Goal: Communication & Community: Answer question/provide support

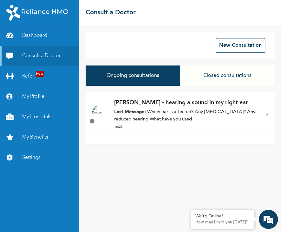
click at [147, 121] on p "Last Message: Which ear is affected? Any ear pain? Any reduced hearing What hav…" at bounding box center [187, 115] width 146 height 14
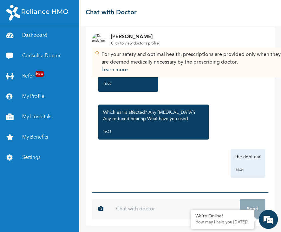
scroll to position [171, 0]
click at [134, 211] on input "text" at bounding box center [175, 209] width 130 height 20
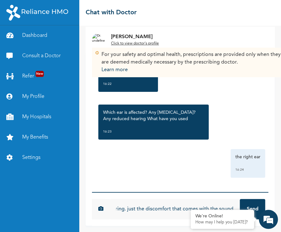
scroll to position [0, 40]
type input "no reduced hearing. just the discomfort that comes with the sound"
click at [240, 199] on button "Send" at bounding box center [252, 209] width 25 height 20
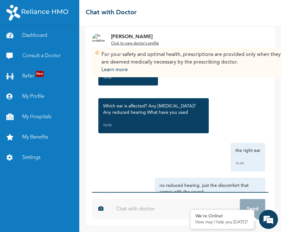
scroll to position [0, 0]
type input "i"
click at [134, 211] on input "the sound comes" at bounding box center [175, 209] width 130 height 20
click at [164, 212] on input "the sound comes" at bounding box center [175, 209] width 130 height 20
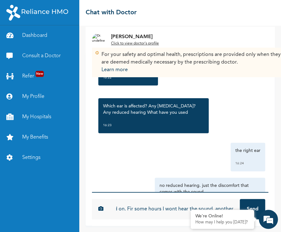
scroll to position [0, 60]
click at [225, 204] on input "the sound comes off and on. Fir some hours I wont hear the sound, another" at bounding box center [175, 209] width 130 height 20
click at [228, 205] on input "the sound comes off and on. Fir some hours I wont hear the sound, another" at bounding box center [175, 209] width 130 height 20
type input "the sound comes off and on. Fir some hours I wont hear the sound, another few h…"
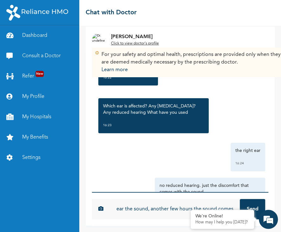
click at [240, 199] on button "Send" at bounding box center [252, 209] width 25 height 20
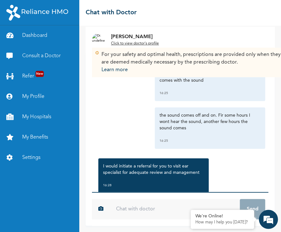
scroll to position [313, 0]
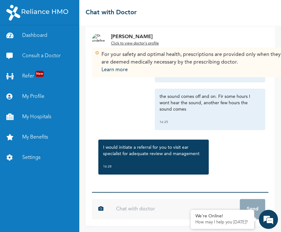
click at [122, 214] on input "text" at bounding box center [175, 209] width 130 height 20
type input "Thank you"
click at [244, 200] on button "Send" at bounding box center [252, 209] width 25 height 20
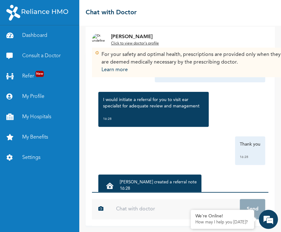
scroll to position [387, 0]
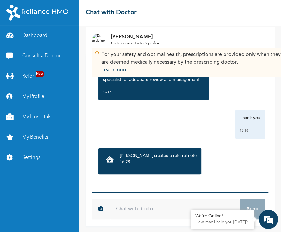
click at [123, 152] on div "Dr. Akintunde created a referral note 16:28" at bounding box center [149, 161] width 103 height 26
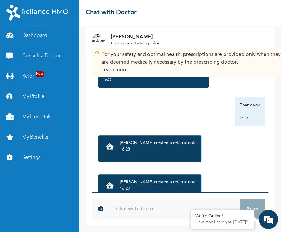
scroll to position [426, 0]
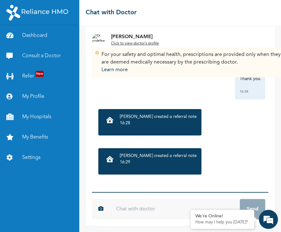
click at [136, 129] on div "Dr. Akintunde created a referral note 16:28" at bounding box center [158, 122] width 77 height 17
click at [137, 118] on p "[PERSON_NAME] created a referral note" at bounding box center [158, 117] width 77 height 6
click at [137, 117] on p "[PERSON_NAME] created a referral note" at bounding box center [158, 117] width 77 height 6
click at [106, 118] on icon at bounding box center [109, 120] width 7 height 6
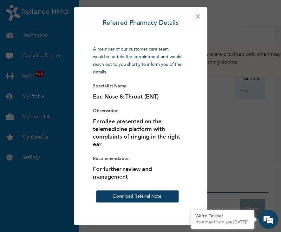
click at [195, 19] on span "×" at bounding box center [198, 17] width 6 height 6
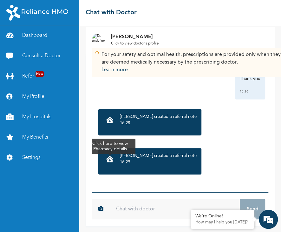
click at [111, 161] on icon at bounding box center [109, 159] width 7 height 6
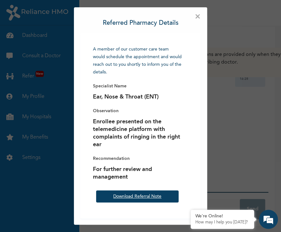
click at [123, 194] on link "Download Referral Note" at bounding box center [137, 196] width 48 height 4
click at [228, 161] on div "× Referred Pharmacy Details A member of our customer care team would schedule t…" at bounding box center [140, 116] width 281 height 232
click at [266, 218] on em at bounding box center [268, 218] width 17 height 17
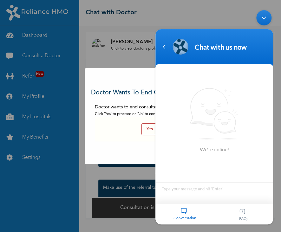
scroll to position [414, 0]
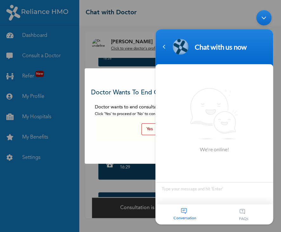
click at [183, 211] on div "Conversation" at bounding box center [184, 214] width 59 height 20
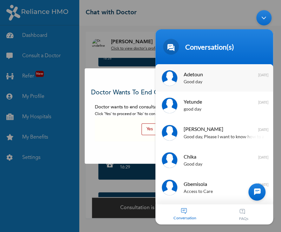
click at [194, 80] on div "Good day" at bounding box center [224, 81] width 80 height 7
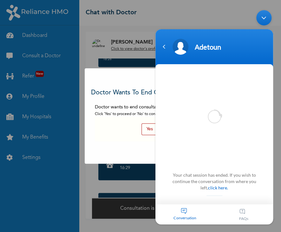
click at [185, 213] on div "Conversation" at bounding box center [184, 214] width 59 height 20
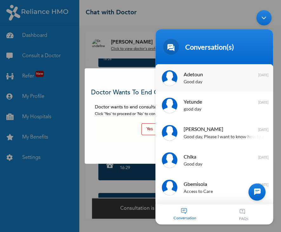
click at [201, 86] on div "Adetoun Good day 7 months ago" at bounding box center [214, 77] width 118 height 27
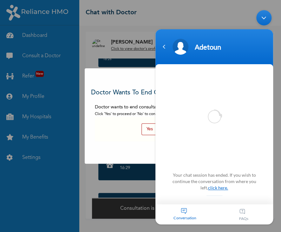
click at [209, 185] on link "click here." at bounding box center [218, 186] width 20 height 5
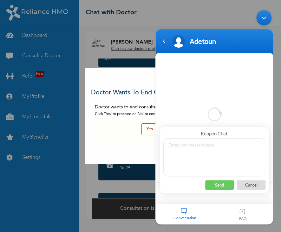
click at [266, 19] on div "Minimize live chat window" at bounding box center [263, 17] width 15 height 15
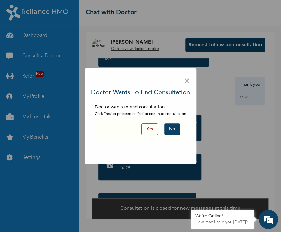
click at [147, 128] on button "Yes" at bounding box center [149, 129] width 16 height 12
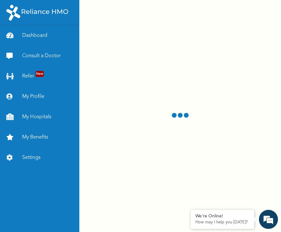
click at [148, 128] on div at bounding box center [180, 116] width 202 height 232
click at [178, 147] on div at bounding box center [180, 116] width 202 height 232
click at [268, 225] on em at bounding box center [268, 218] width 17 height 17
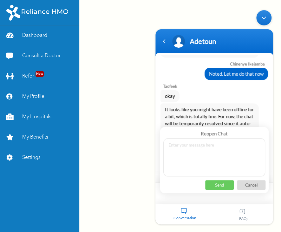
scroll to position [1632, 0]
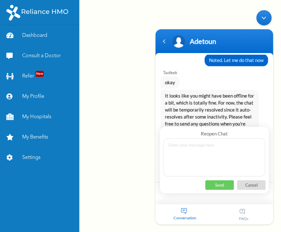
click at [199, 152] on textarea at bounding box center [214, 157] width 102 height 38
click at [195, 154] on textarea at bounding box center [214, 157] width 102 height 38
type textarea "I have gotten the referal note"
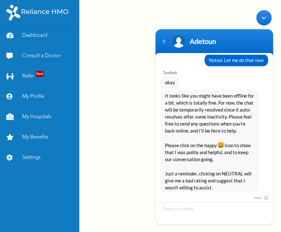
scroll to position [1656, 0]
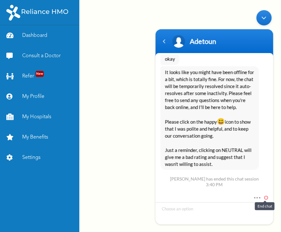
click at [266, 197] on span at bounding box center [264, 196] width 7 height 6
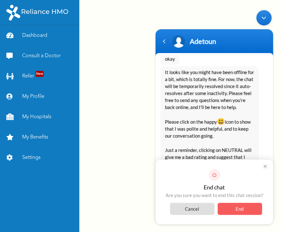
click at [199, 208] on span "Cancel" at bounding box center [192, 208] width 44 height 12
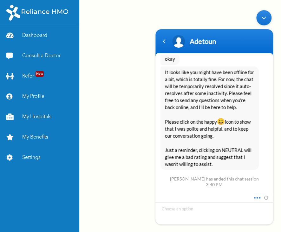
click at [256, 196] on span at bounding box center [255, 196] width 5 height 6
click at [220, 175] on div "[PERSON_NAME] has ended this chat session 3:40 PM" at bounding box center [214, 180] width 95 height 11
click at [257, 197] on span at bounding box center [255, 196] width 5 height 6
click at [267, 197] on span at bounding box center [264, 196] width 7 height 6
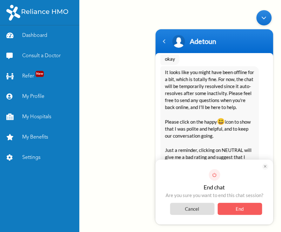
click at [198, 207] on span "Cancel" at bounding box center [192, 208] width 44 height 12
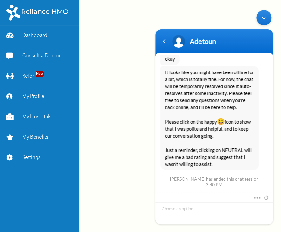
click at [264, 14] on div "Minimize live chat window" at bounding box center [263, 17] width 15 height 15
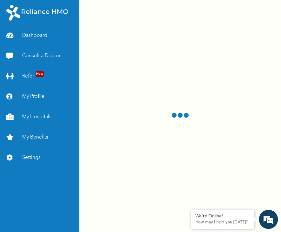
scroll to position [1865, 0]
click at [270, 222] on em at bounding box center [268, 218] width 17 height 17
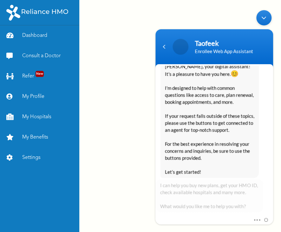
scroll to position [1878, 0]
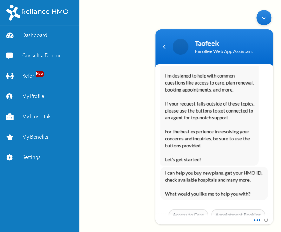
click at [257, 218] on span at bounding box center [255, 218] width 5 height 6
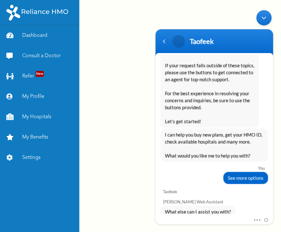
scroll to position [1933, 0]
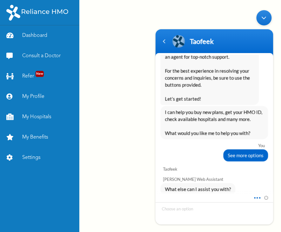
click at [255, 195] on span at bounding box center [255, 196] width 5 height 6
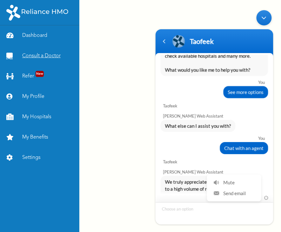
scroll to position [2038, 0]
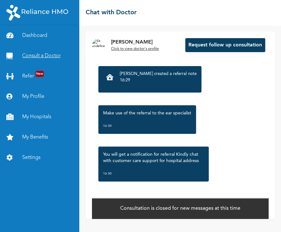
scroll to position [502, 0]
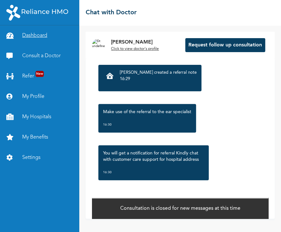
click at [22, 36] on link "Dashboard" at bounding box center [39, 35] width 79 height 20
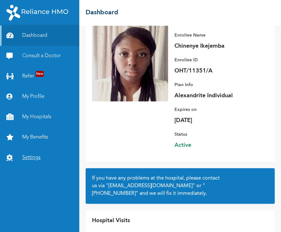
scroll to position [12, 0]
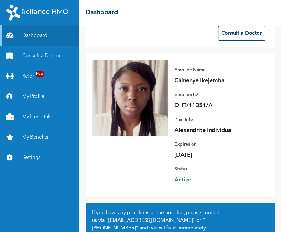
click at [28, 53] on link "Consult a Doctor" at bounding box center [39, 56] width 79 height 20
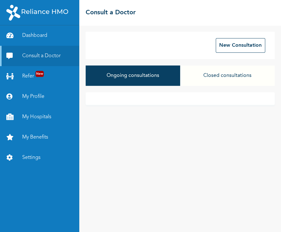
scroll to position [2120, 0]
click at [44, 31] on link "Dashboard" at bounding box center [39, 35] width 79 height 20
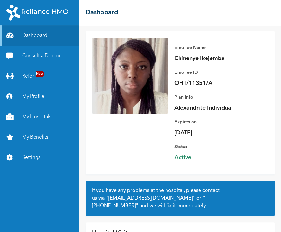
scroll to position [75, 0]
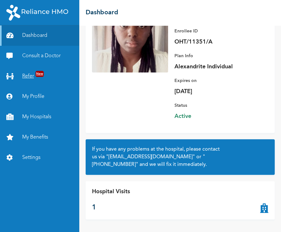
click at [33, 75] on link "Refer New" at bounding box center [39, 76] width 79 height 20
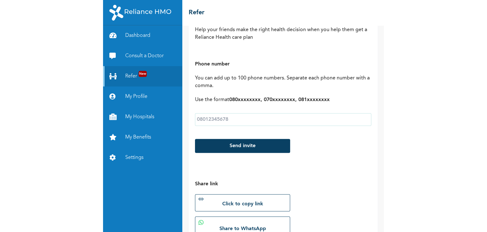
scroll to position [63, 0]
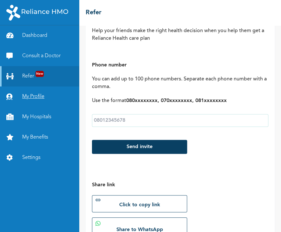
click at [23, 99] on link "My Profile" at bounding box center [39, 96] width 79 height 20
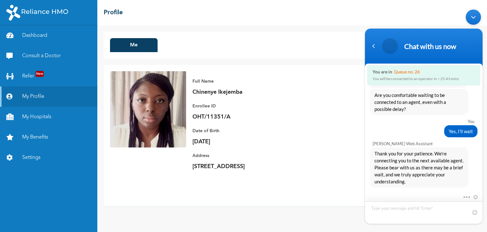
click at [281, 208] on textarea "Type your message and hit 'Enter'" at bounding box center [424, 212] width 118 height 22
click at [281, 184] on div "Full Name Chinenye Ikejemba Enrollee ID OHT/11351/A Plan Alexandrite Individual…" at bounding box center [330, 135] width 288 height 128
